Goal: Register for event/course

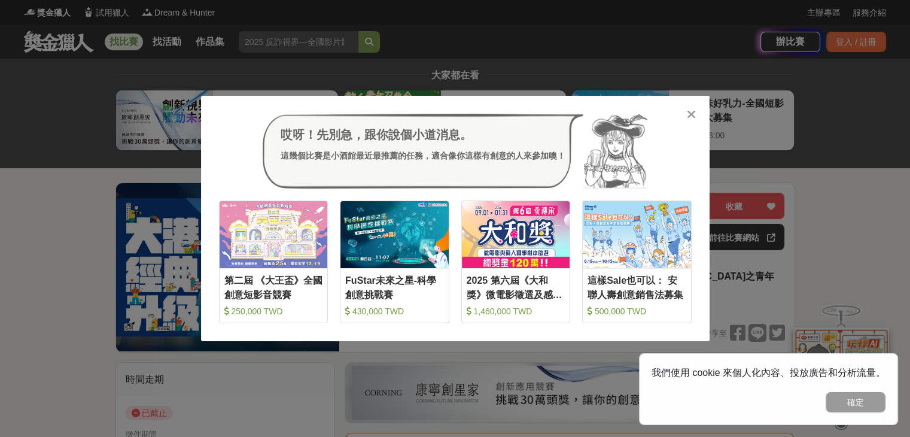
click at [778, 109] on div "哎呀！先別急，跟你說個小道消息。 這幾個比賽是小酒館最近最推薦的任務，適合像你這樣有創意的人來參加噢！ 收藏 第二屆 《大王盃》全國創意短影音競賽 250,0…" at bounding box center [455, 218] width 910 height 437
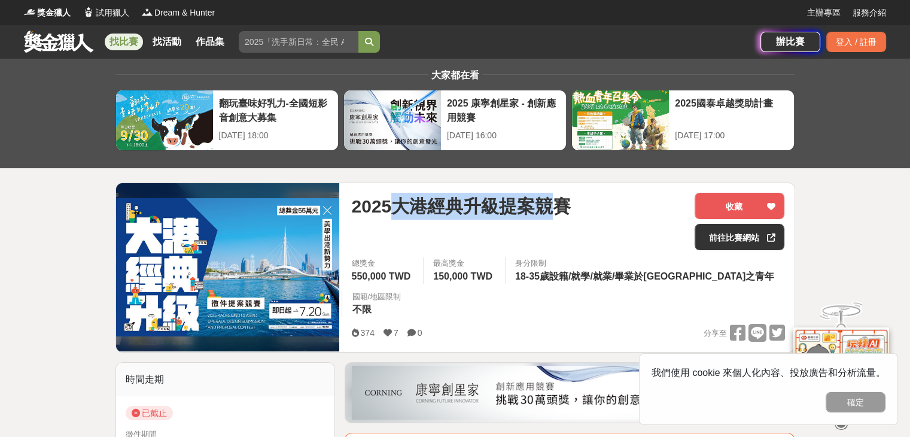
drag, startPoint x: 397, startPoint y: 203, endPoint x: 560, endPoint y: 216, distance: 163.2
click at [562, 216] on span "2025大港經典升級提案競賽" at bounding box center [461, 206] width 220 height 27
drag, startPoint x: 452, startPoint y: 196, endPoint x: 408, endPoint y: 200, distance: 43.9
click at [450, 197] on span "2025大港經典升級提案競賽" at bounding box center [461, 206] width 220 height 27
click at [527, 209] on span "2025大港經典升級提案競賽" at bounding box center [461, 206] width 220 height 27
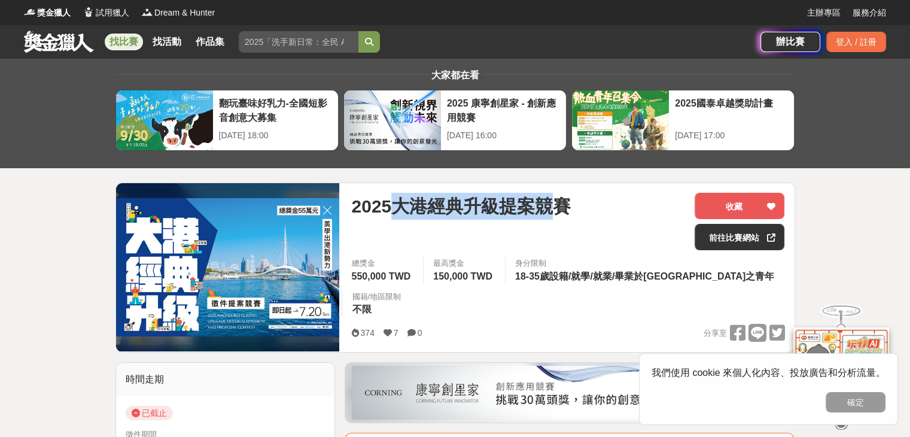
click at [525, 211] on span "2025大港經典升級提案競賽" at bounding box center [461, 206] width 220 height 27
drag, startPoint x: 392, startPoint y: 202, endPoint x: 572, endPoint y: 202, distance: 179.4
click at [571, 202] on span "2025大港經典升級提案競賽" at bounding box center [461, 206] width 220 height 27
copy span "大港經典升級提案競賽"
